Goal: Communication & Community: Ask a question

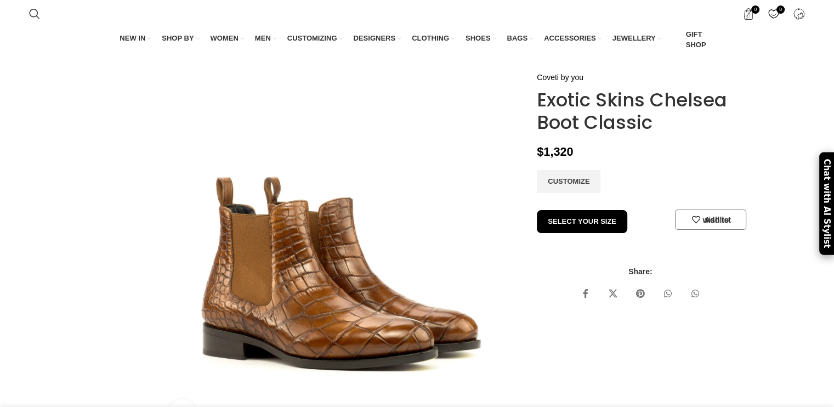
scroll to position [0, 346]
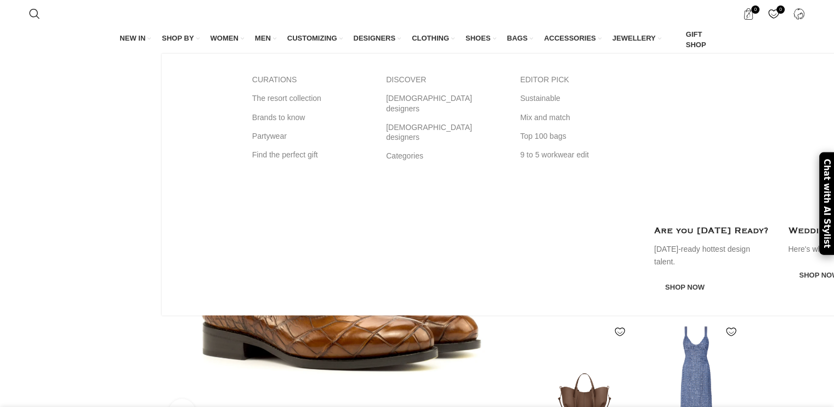
click at [178, 39] on span "SHOP BY" at bounding box center [178, 38] width 32 height 10
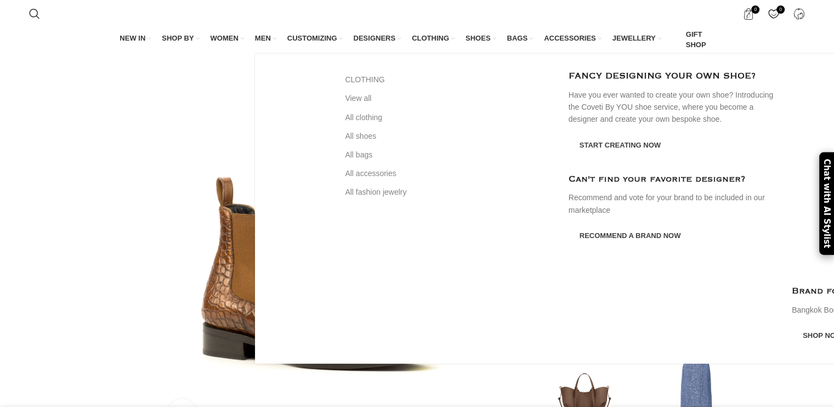
click at [261, 40] on span "MEN" at bounding box center [263, 38] width 16 height 10
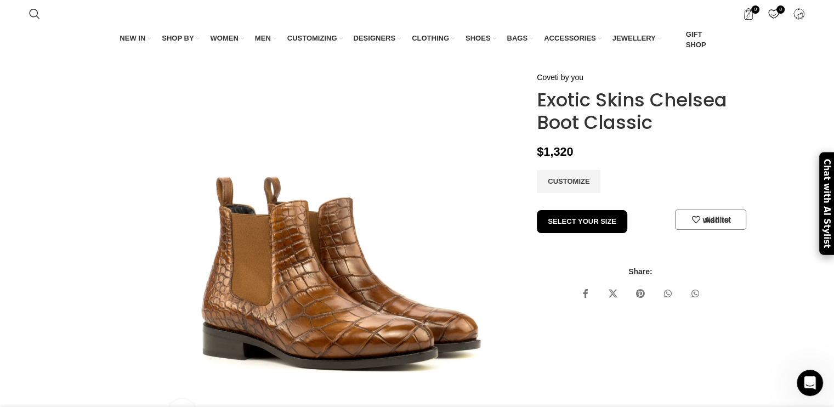
scroll to position [0, 692]
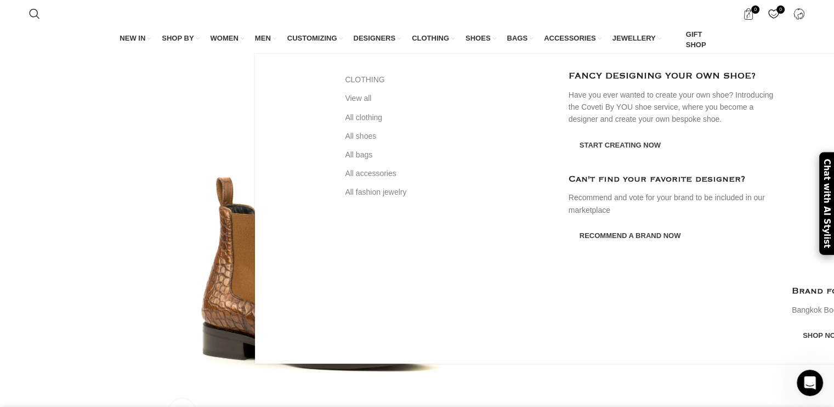
click at [265, 37] on span "MEN" at bounding box center [263, 38] width 16 height 10
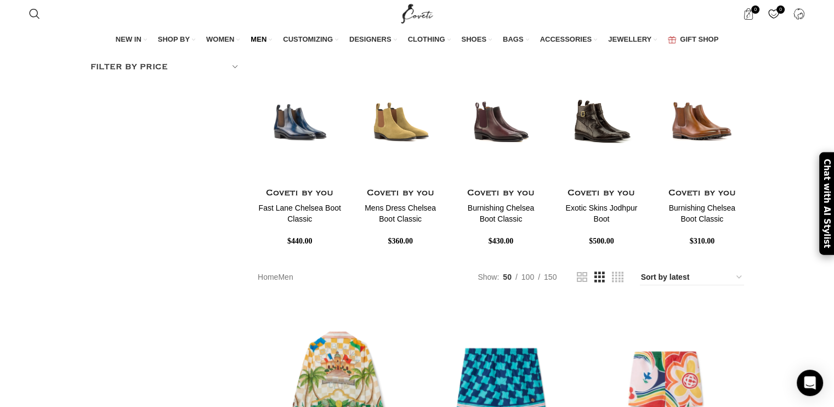
scroll to position [252, 0]
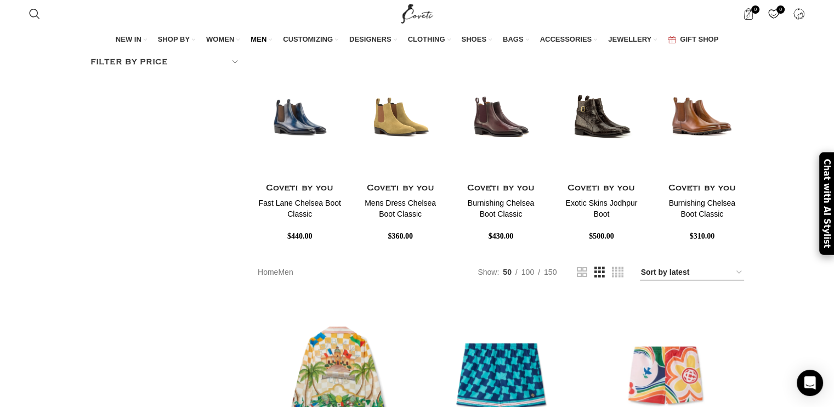
click at [668, 270] on select "Sort by popularity Sort by average rating Sort by latest Sort by price: low to …" at bounding box center [692, 272] width 104 height 15
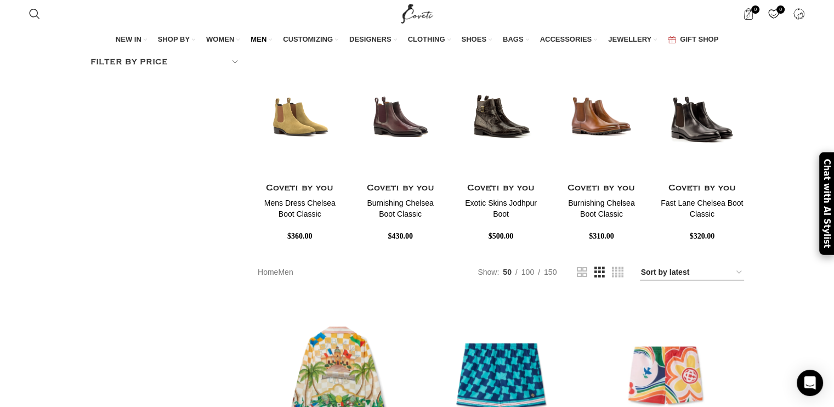
select select "price-desc"
click at [647, 265] on select "Sort by popularity Sort by average rating Sort by latest Sort by price: low to …" at bounding box center [692, 272] width 104 height 15
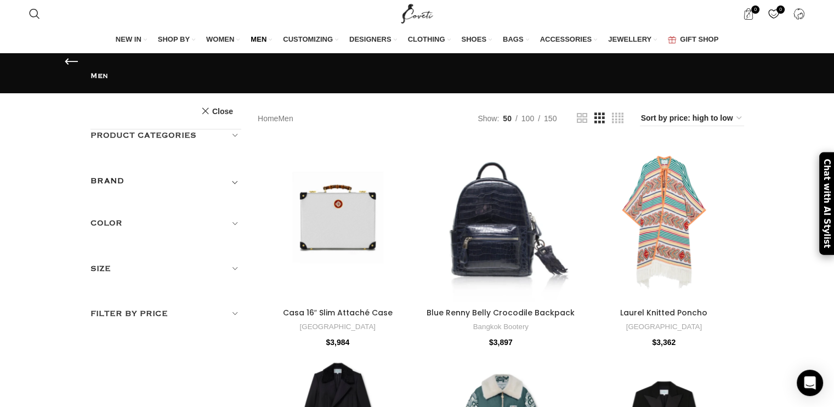
click at [202, 129] on h5 "Product categories" at bounding box center [165, 135] width 151 height 12
click at [0, 0] on link "Men Shoes" at bounding box center [0, 0] width 0 height 0
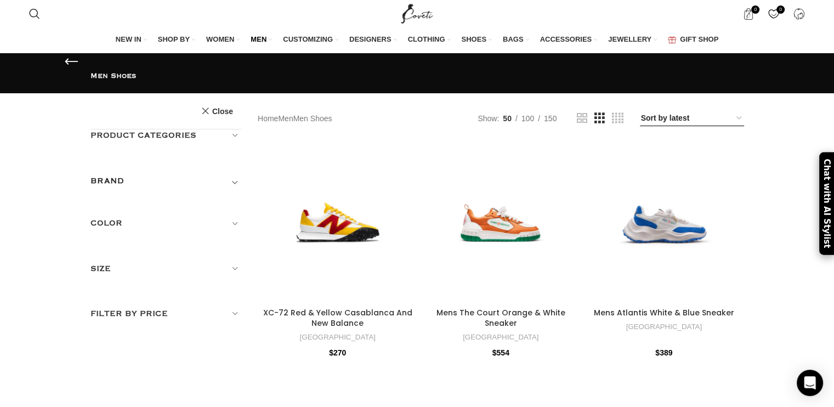
click at [716, 117] on select "Sort by popularity Sort by average rating Sort by latest Sort by price: low to …" at bounding box center [692, 118] width 104 height 15
select select "price-desc"
click at [647, 111] on select "Sort by popularity Sort by average rating Sort by latest Sort by price: low to …" at bounding box center [692, 118] width 104 height 15
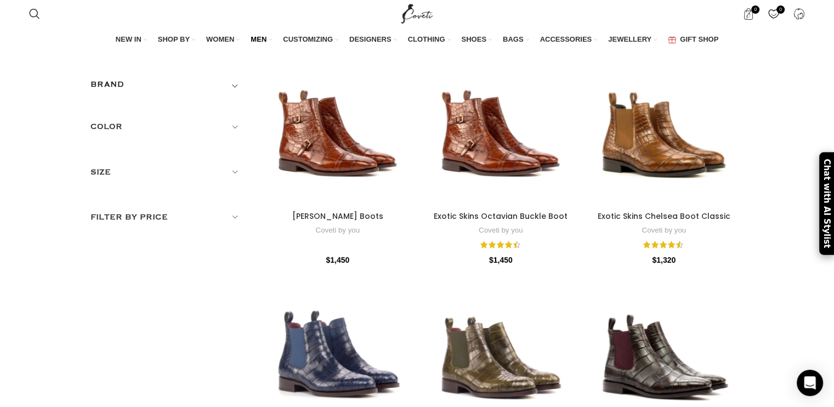
scroll to position [101, 0]
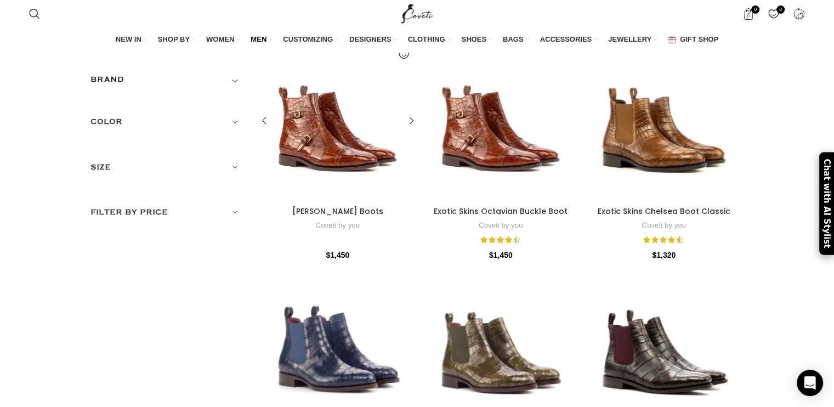
click at [334, 152] on div at bounding box center [318, 121] width 40 height 160
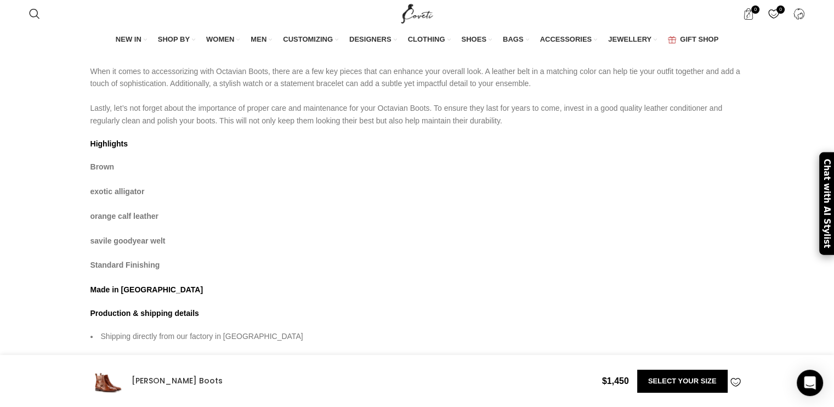
scroll to position [982, 0]
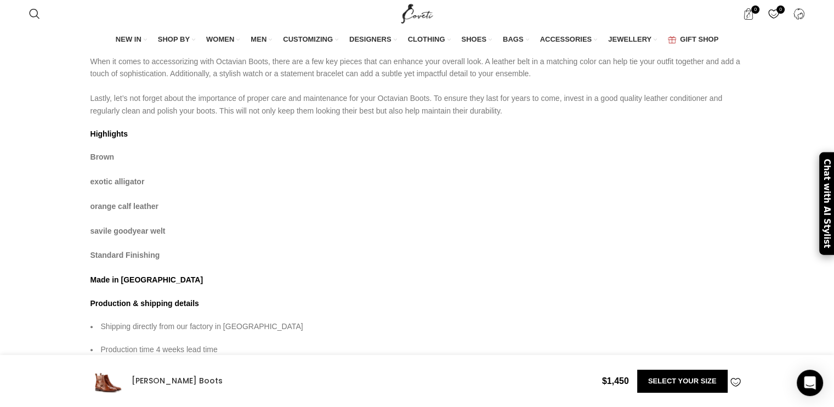
drag, startPoint x: 838, startPoint y: 48, endPoint x: 835, endPoint y: 175, distance: 127.2
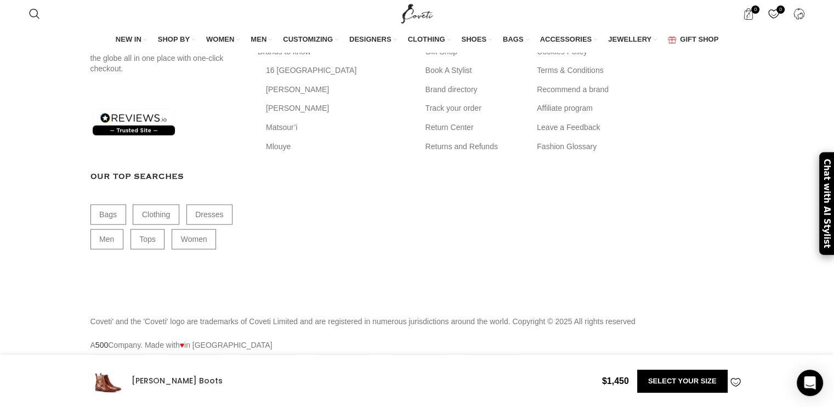
scroll to position [0, 0]
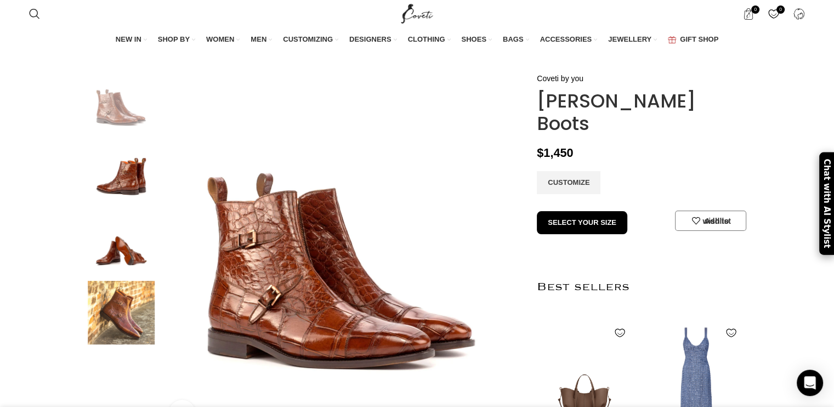
click at [117, 203] on img at bounding box center [121, 174] width 67 height 64
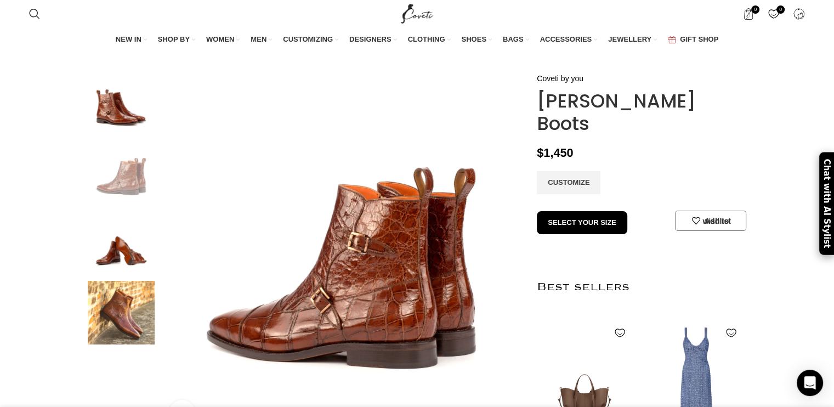
click at [118, 272] on img at bounding box center [121, 243] width 67 height 64
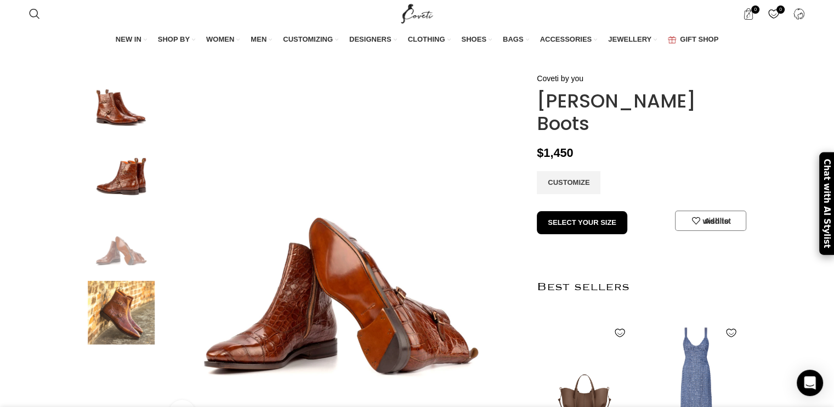
scroll to position [0, 577]
click at [122, 322] on img at bounding box center [121, 313] width 67 height 64
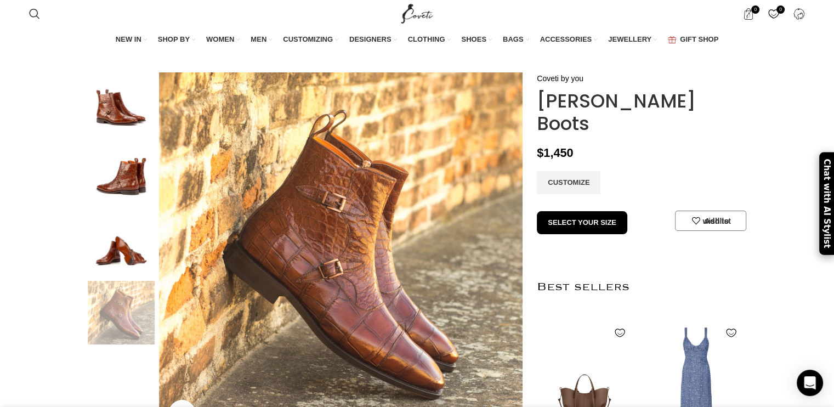
click at [119, 275] on img at bounding box center [121, 243] width 67 height 64
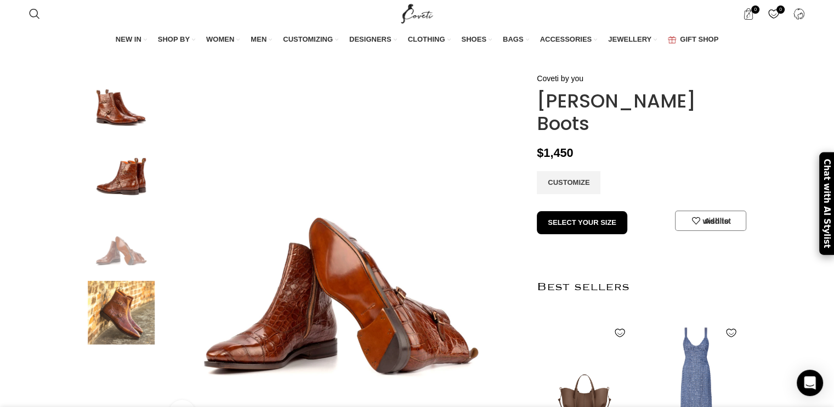
scroll to position [0, 692]
click at [123, 204] on img at bounding box center [121, 174] width 67 height 64
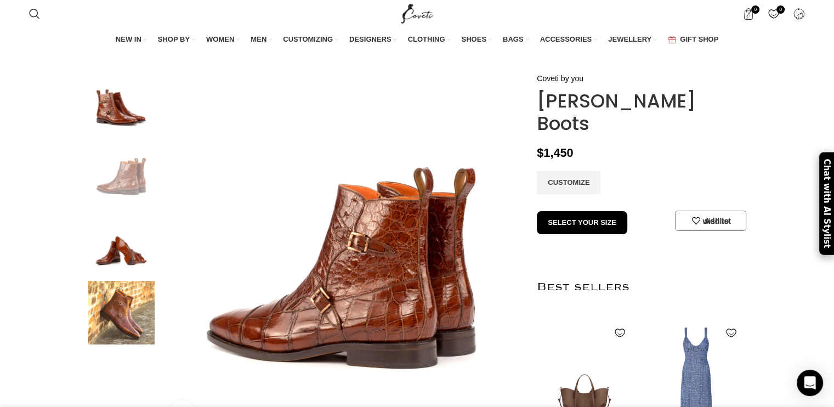
click at [117, 135] on img at bounding box center [121, 104] width 67 height 64
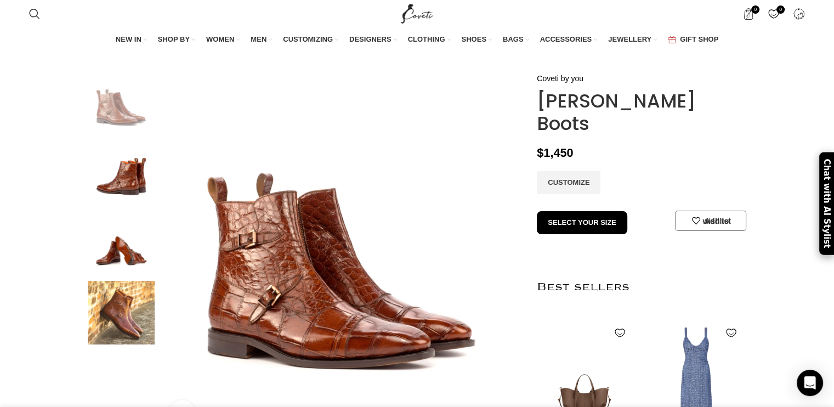
scroll to position [0, 807]
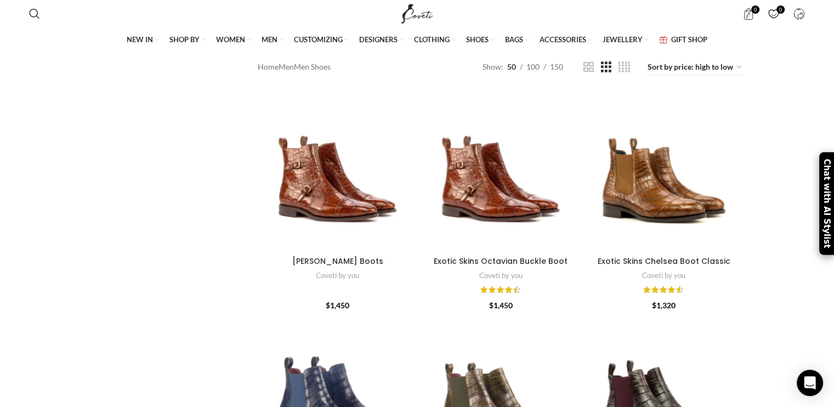
scroll to position [451, 0]
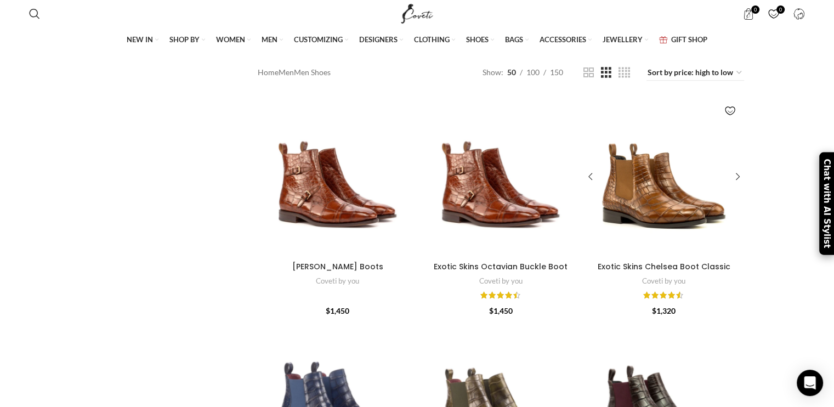
click at [647, 184] on div at bounding box center [644, 177] width 40 height 160
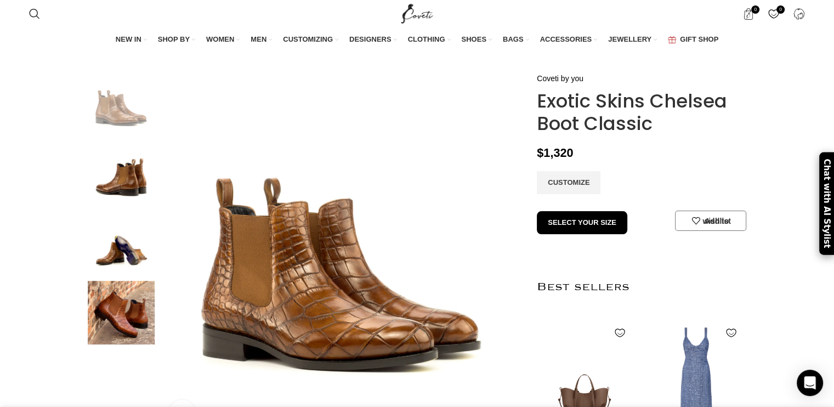
click at [133, 275] on img at bounding box center [121, 243] width 67 height 64
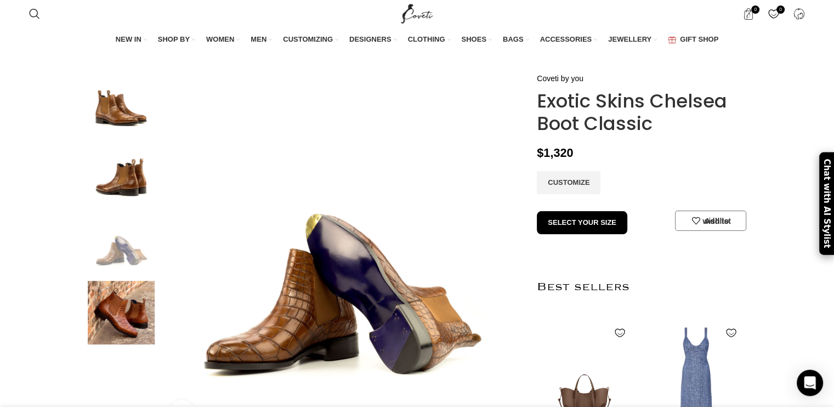
scroll to position [0, 115]
click at [138, 201] on img at bounding box center [121, 174] width 67 height 64
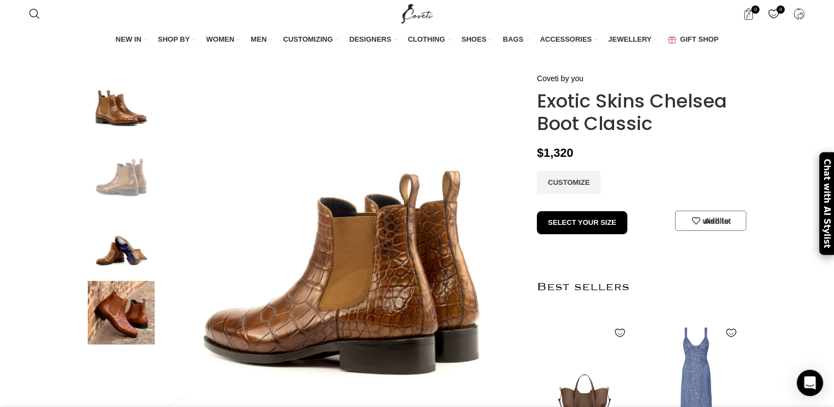
click at [127, 136] on img at bounding box center [121, 104] width 67 height 64
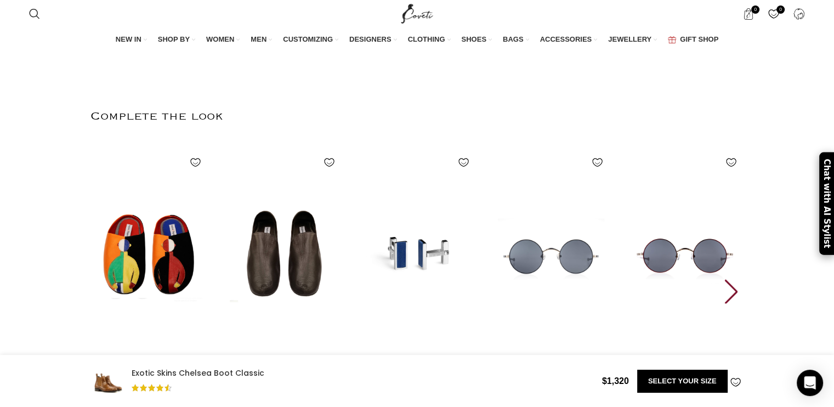
scroll to position [0, 346]
click at [811, 384] on icon "Open Intercom Messenger" at bounding box center [809, 382] width 13 height 14
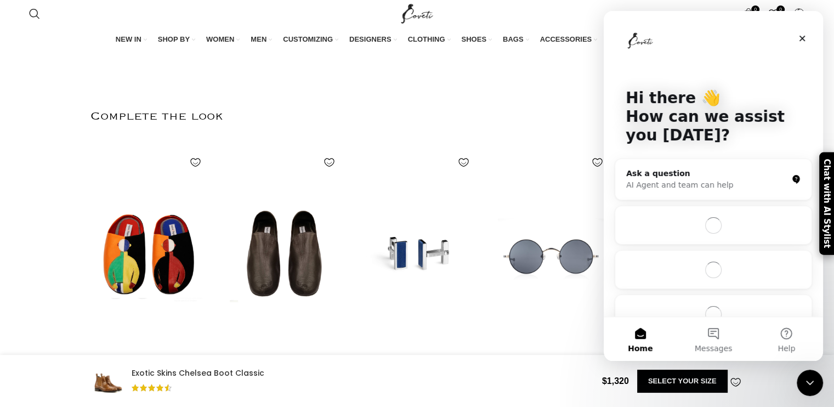
scroll to position [0, 0]
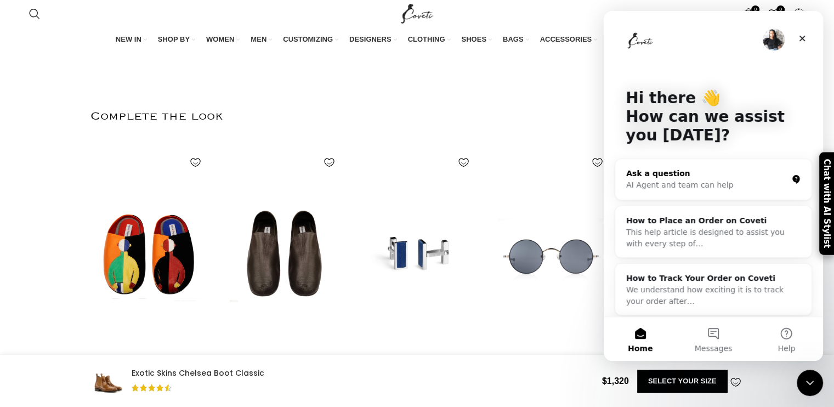
click at [673, 183] on div "AI Agent and team can help" at bounding box center [706, 185] width 161 height 12
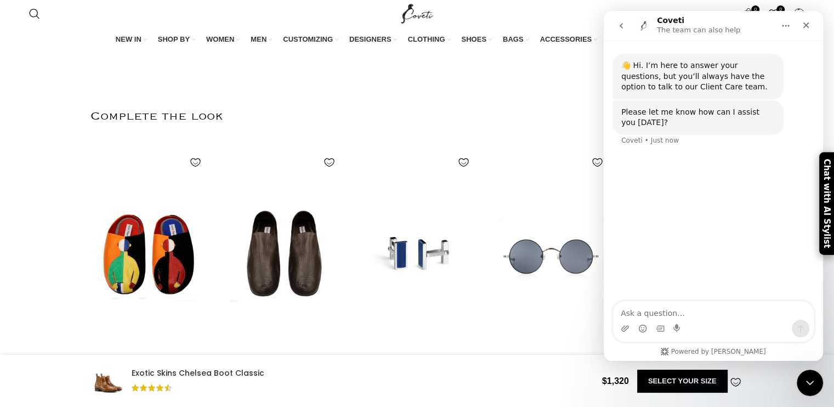
click at [634, 312] on textarea "Ask a question…" at bounding box center [713, 310] width 201 height 19
click at [640, 311] on textarea "aRE TE BOOTS MADE FROM ACTUAL CROCODILE?" at bounding box center [713, 305] width 201 height 30
click at [625, 315] on textarea "aRE THE BOOTS MADE FROM ACTUAL CROCODILE?" at bounding box center [713, 305] width 201 height 30
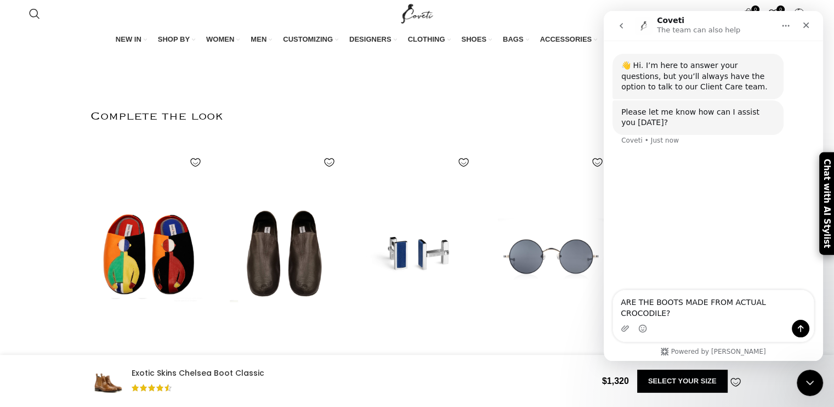
type textarea "ARE THE BOOTS MADE FROM ACTUAL CROCODILE?"
click at [801, 328] on icon "Send a message…" at bounding box center [800, 328] width 6 height 7
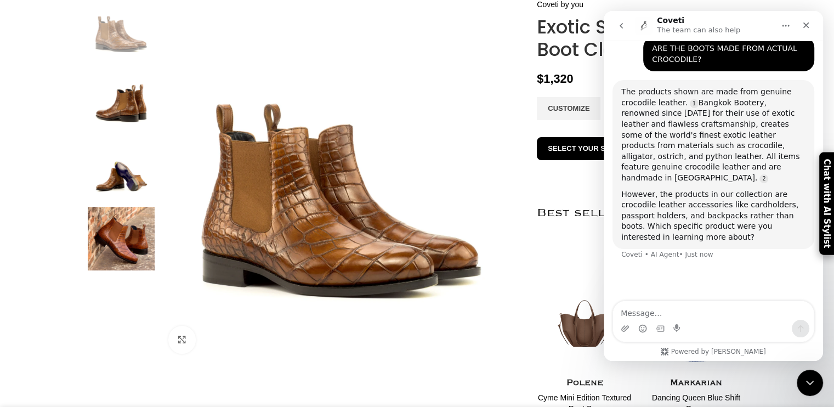
scroll to position [0, 0]
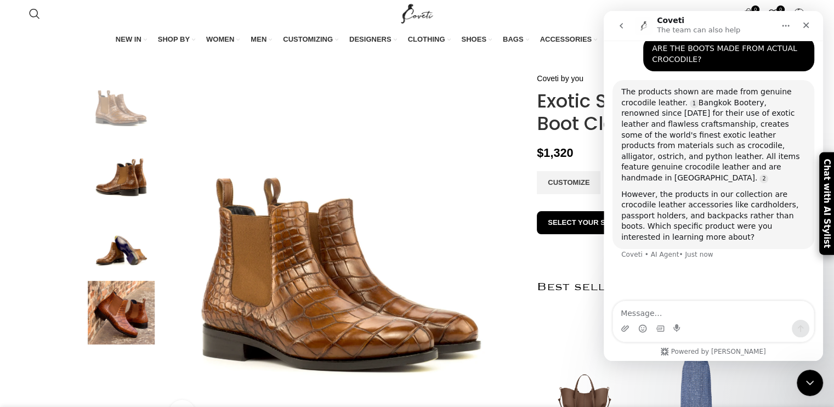
click at [674, 315] on textarea "Message…" at bounding box center [713, 310] width 201 height 19
type textarea "c"
type textarea "Chelsea exotic skin boots"
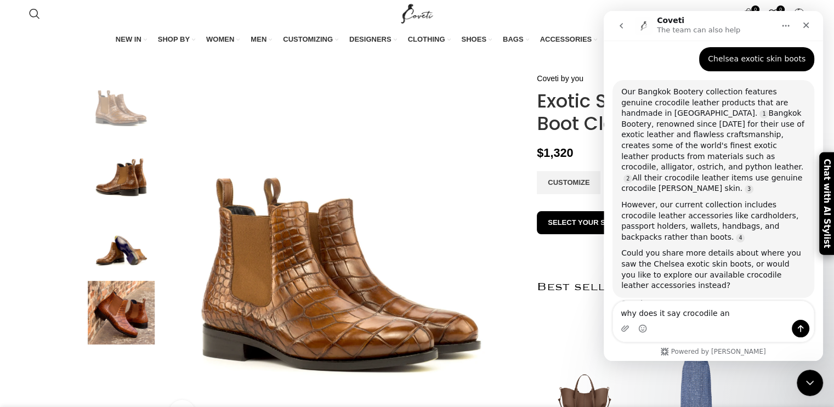
scroll to position [0, 0]
type textarea "why does it say crocodile and leather in the description"
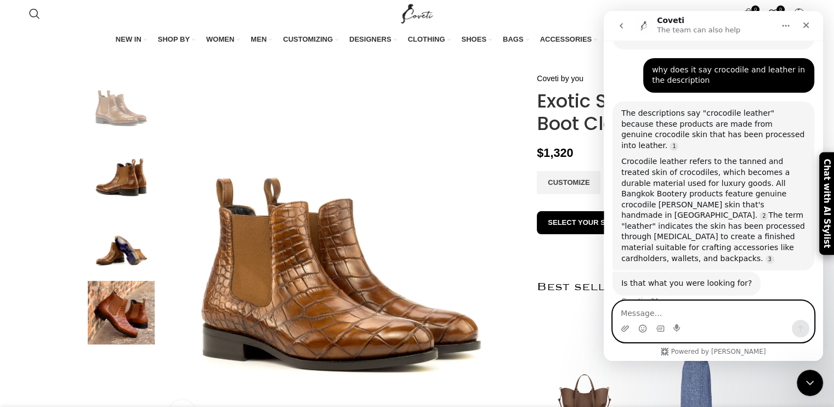
scroll to position [0, 346]
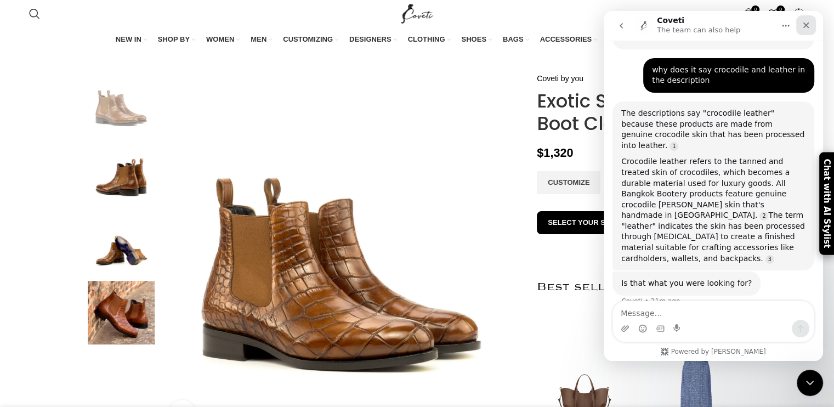
click at [807, 31] on div "Close" at bounding box center [806, 25] width 20 height 20
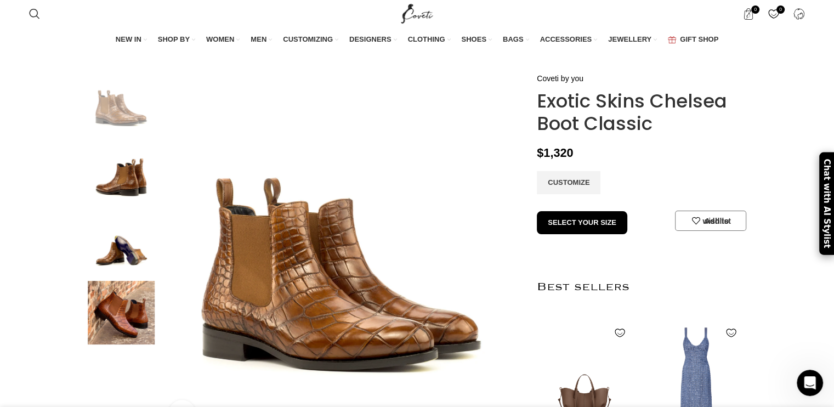
scroll to position [0, 456]
